Goal: Task Accomplishment & Management: Use online tool/utility

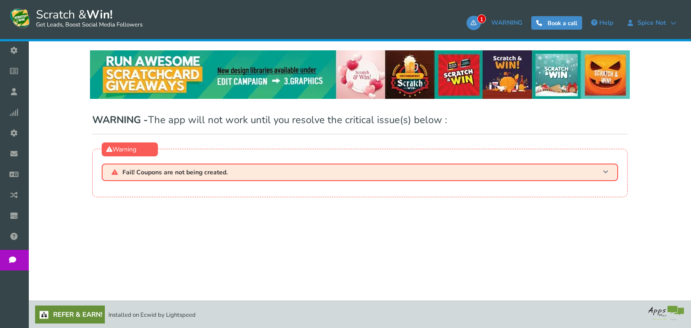
click at [217, 175] on span "Fail! Coupons are not being created." at bounding box center [174, 172] width 105 height 7
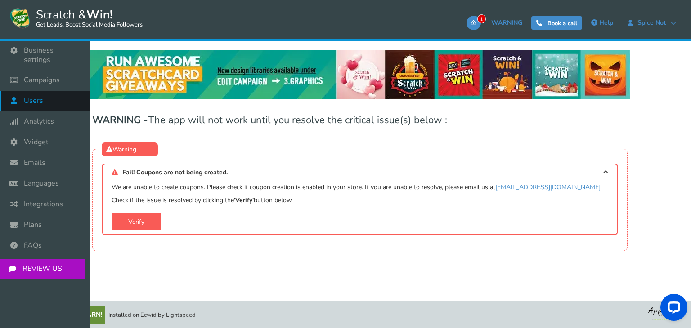
click at [44, 92] on link "Users" at bounding box center [45, 101] width 90 height 21
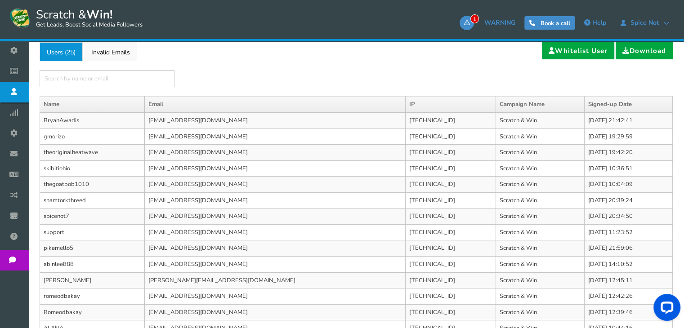
scroll to position [135, 0]
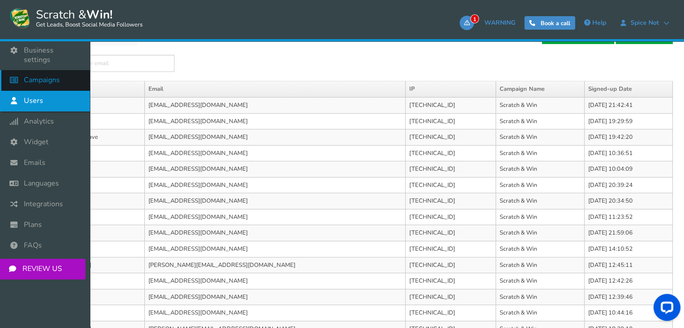
click at [28, 76] on span "Campaigns" at bounding box center [42, 80] width 36 height 9
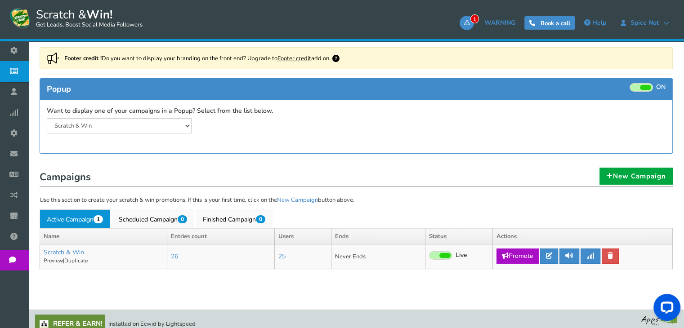
scroll to position [124, 0]
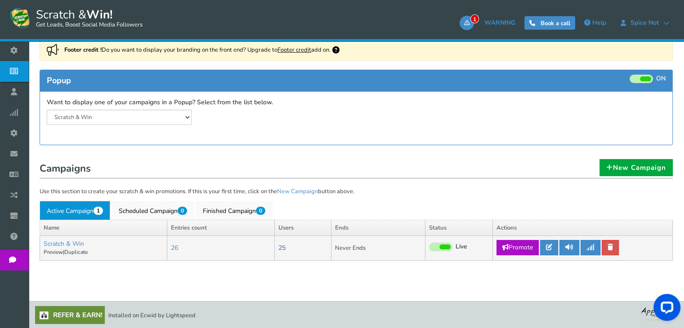
click at [284, 248] on link "25" at bounding box center [282, 248] width 7 height 9
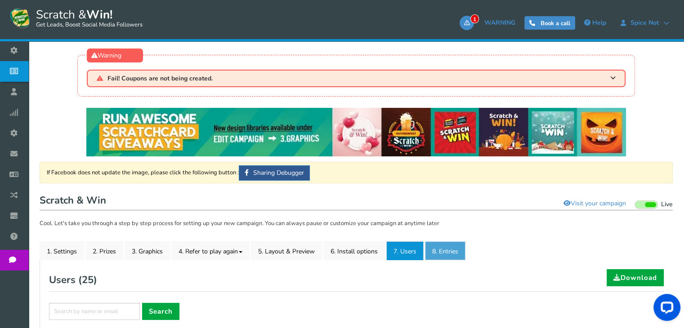
click at [448, 255] on link "8. Entries" at bounding box center [445, 251] width 40 height 19
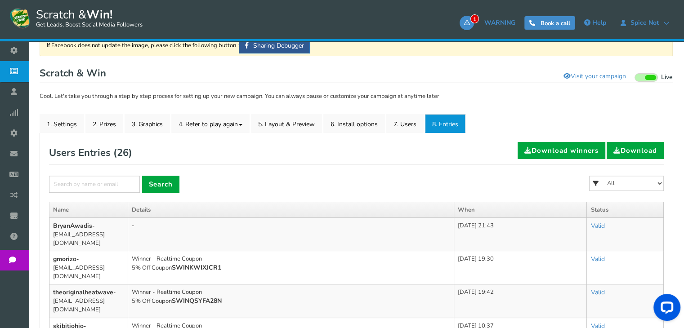
scroll to position [135, 0]
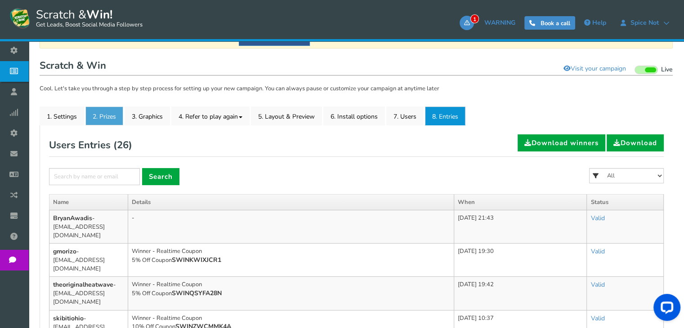
click at [97, 114] on link "2. Prizes" at bounding box center [104, 116] width 38 height 19
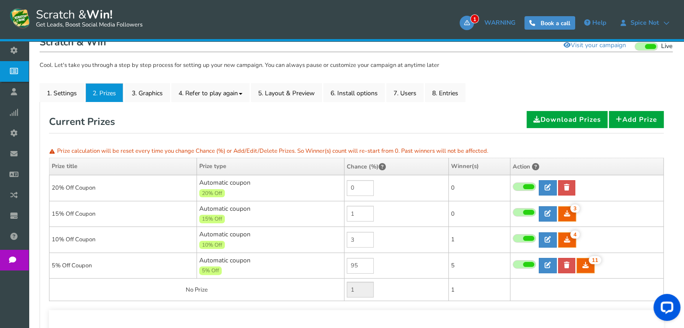
scroll to position [148, 0]
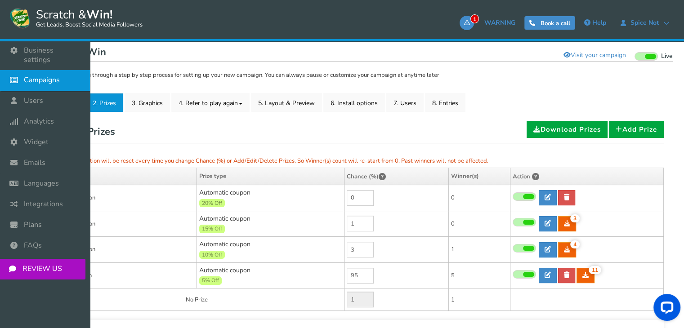
click at [18, 70] on icon at bounding box center [16, 80] width 17 height 20
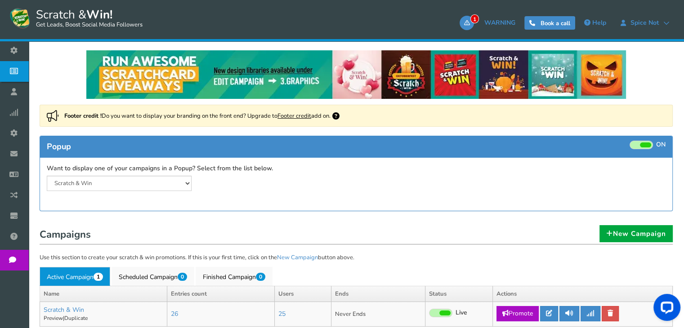
scroll to position [124, 0]
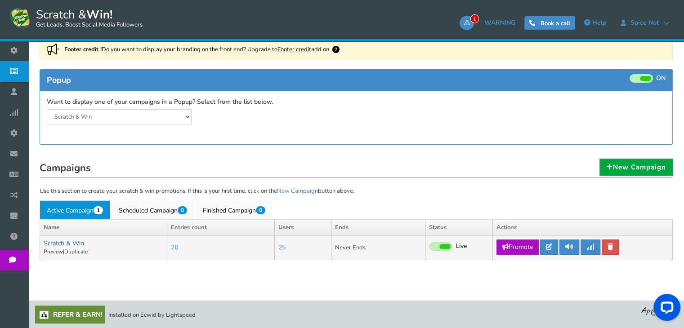
click at [54, 240] on link "Scratch & Win" at bounding box center [64, 243] width 40 height 9
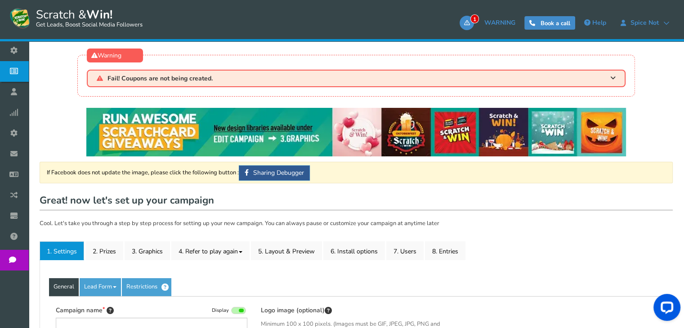
type input "Scratch & Win"
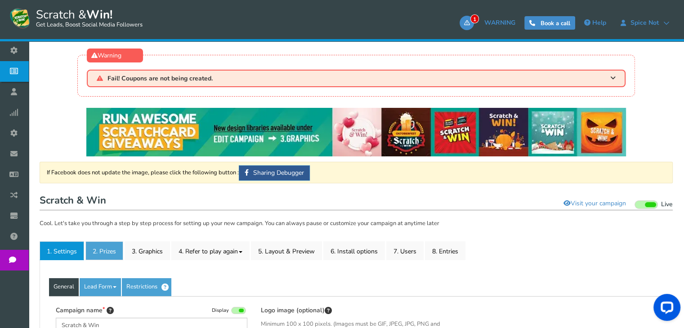
click at [119, 247] on link "2. Prizes" at bounding box center [104, 251] width 38 height 19
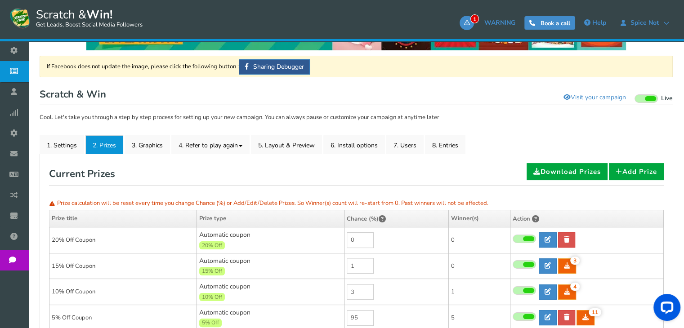
scroll to position [90, 0]
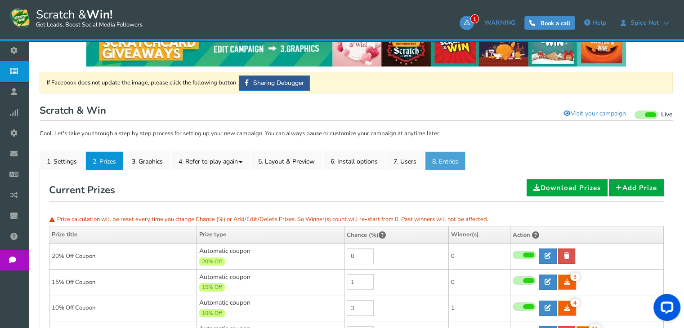
click at [447, 156] on link "8. Entries" at bounding box center [445, 161] width 40 height 19
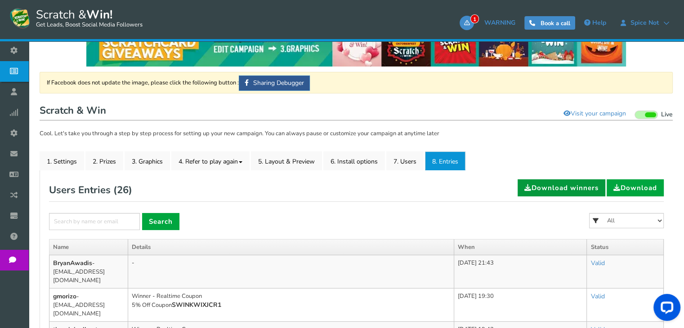
click at [580, 186] on link "Download winners" at bounding box center [562, 188] width 88 height 17
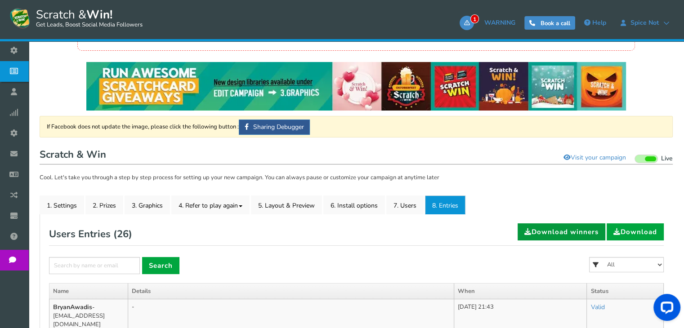
scroll to position [45, 0]
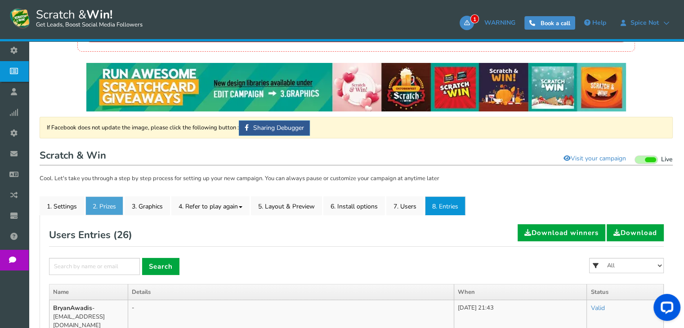
click at [110, 204] on link "2. Prizes" at bounding box center [104, 206] width 38 height 19
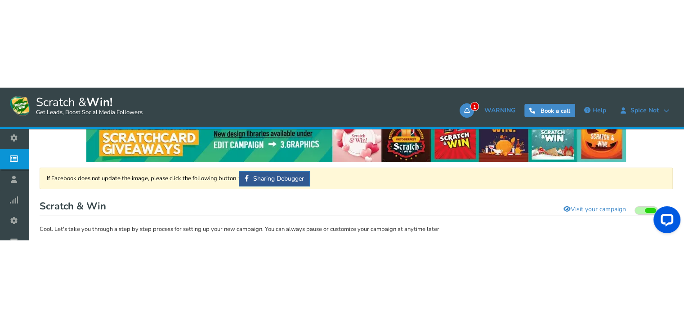
scroll to position [180, 0]
